Goal: Information Seeking & Learning: Learn about a topic

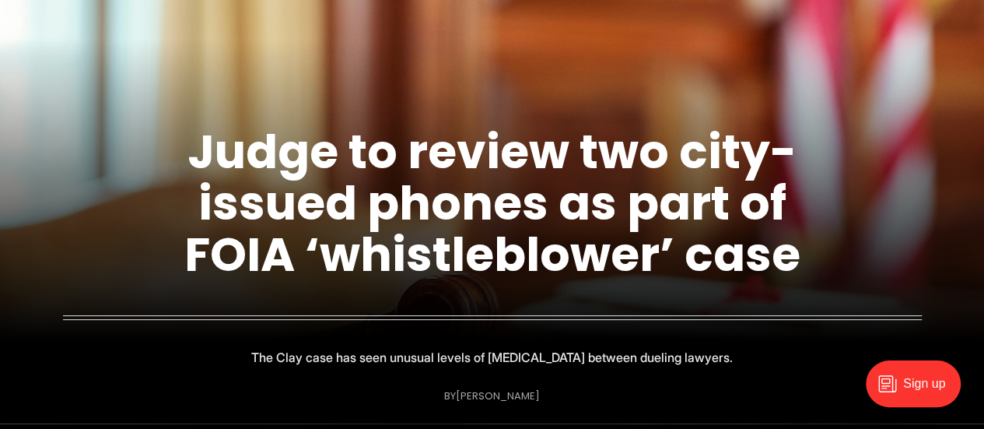
scroll to position [111, 0]
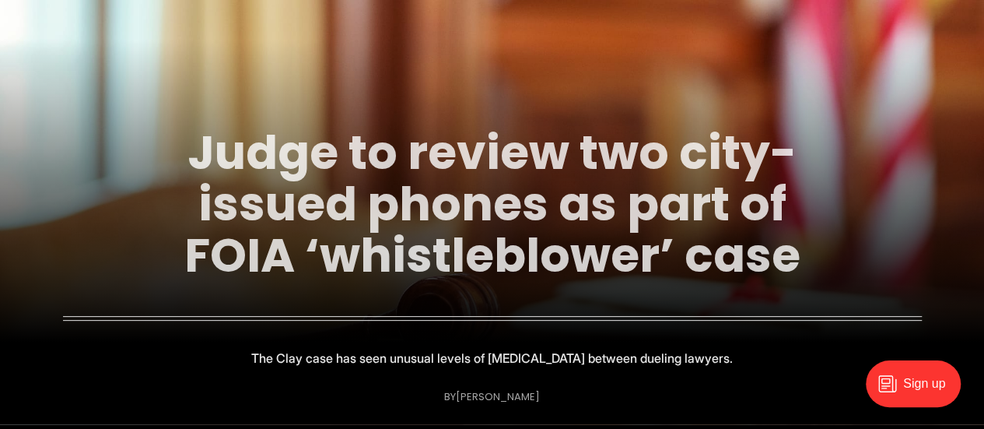
click at [274, 212] on link "Judge to review two city-issued phones as part of FOIA ‘whistleblower’ case" at bounding box center [492, 204] width 616 height 168
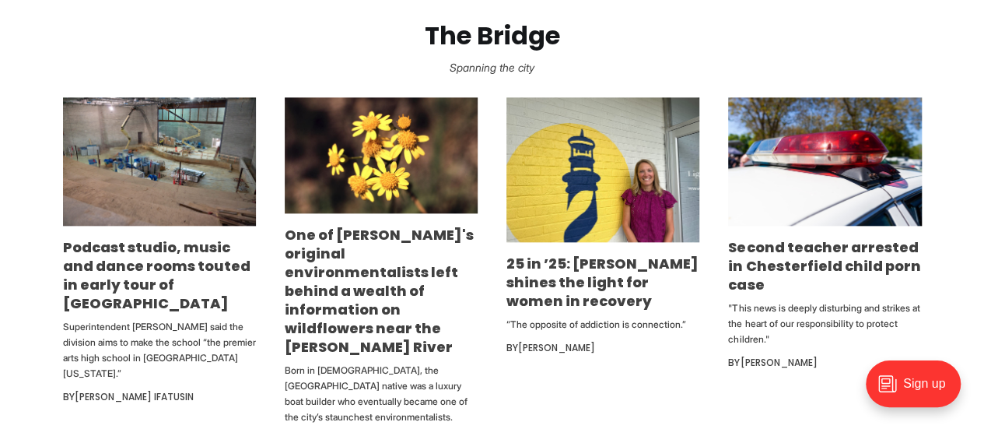
scroll to position [800, 0]
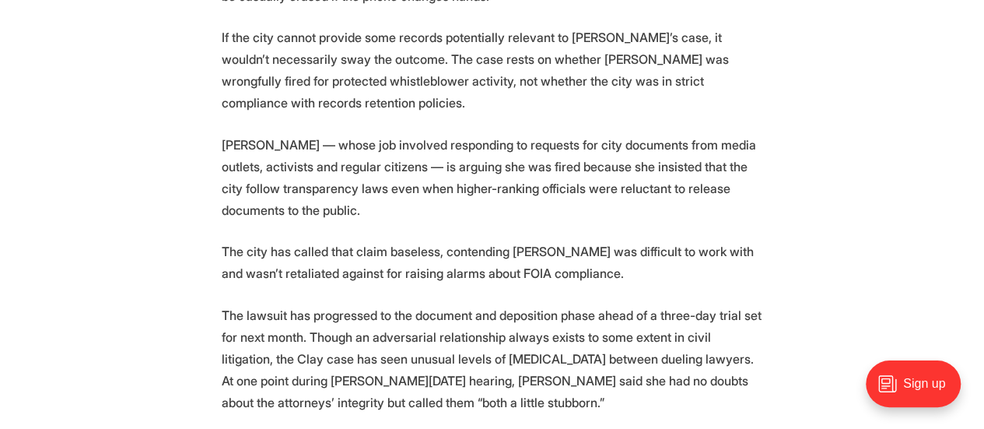
scroll to position [1609, 0]
click at [177, 221] on section "A Richmond judge will take a look at two government-issued cell phones to help …" at bounding box center [492, 259] width 984 height 2495
click at [168, 219] on section "A Richmond judge will take a look at two government-issued cell phones to help …" at bounding box center [492, 259] width 984 height 2495
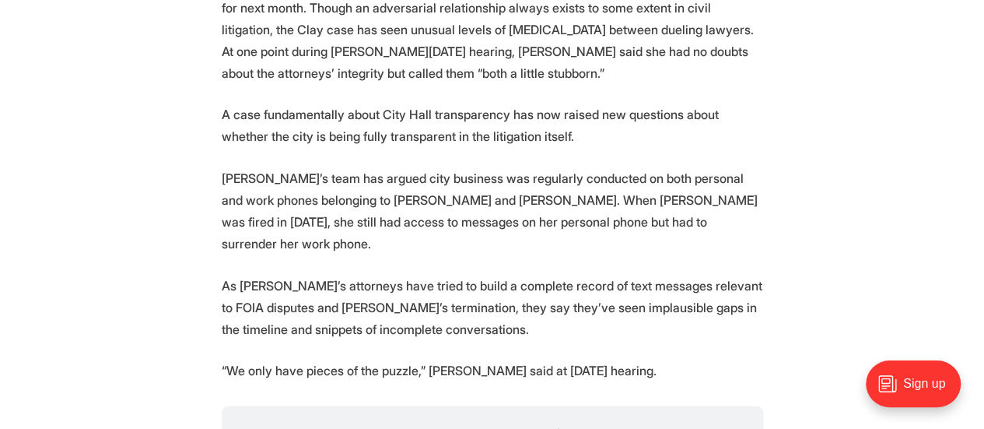
scroll to position [1941, 0]
